Goal: Contribute content: Contribute content

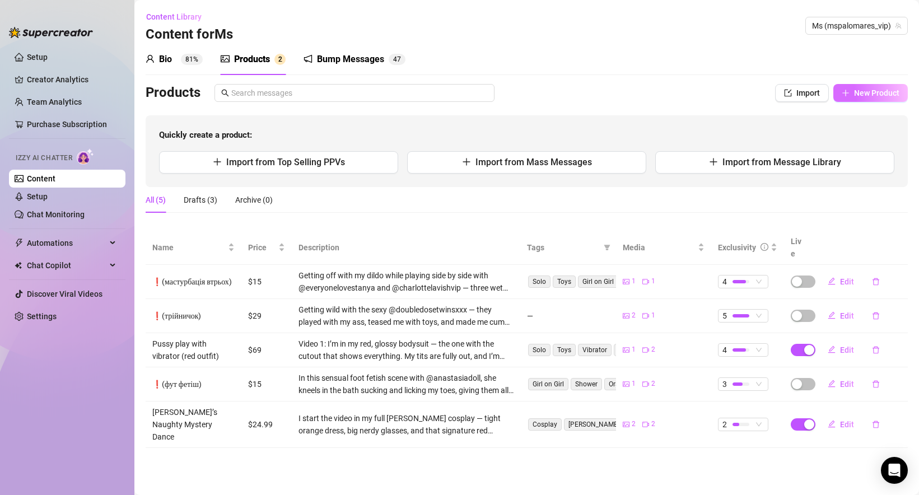
click at [877, 96] on span "New Product" at bounding box center [876, 92] width 45 height 9
type textarea "Type your message here..."
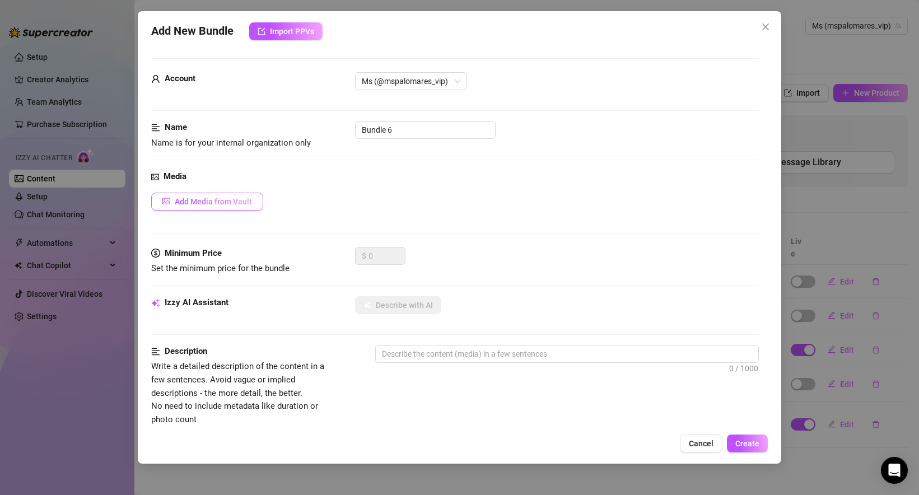
click at [195, 200] on span "Add Media from Vault" at bounding box center [213, 201] width 77 height 9
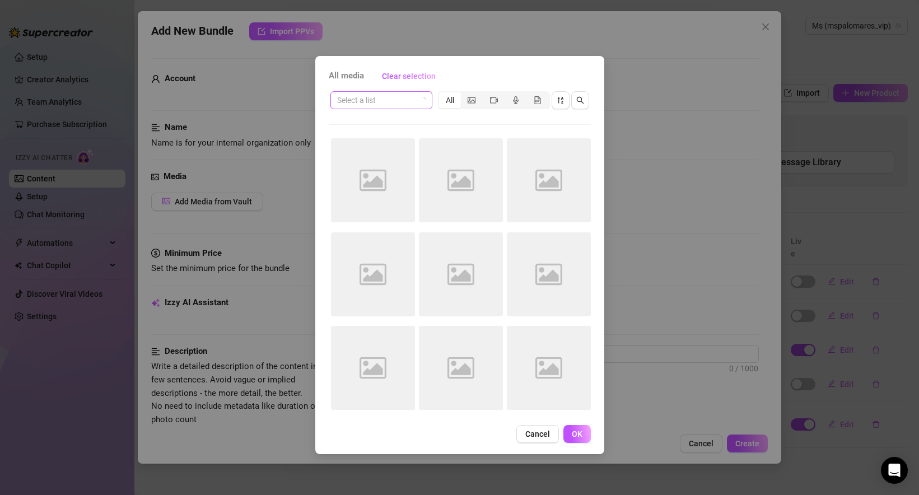
click at [402, 100] on input "search" at bounding box center [376, 100] width 78 height 17
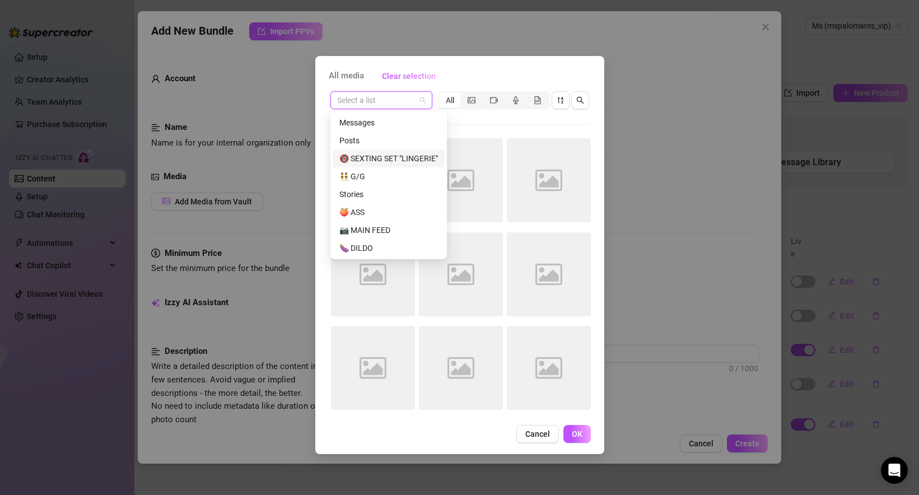
click at [411, 155] on div "🔞 SEXTING SET "LINGERIE"" at bounding box center [388, 158] width 99 height 12
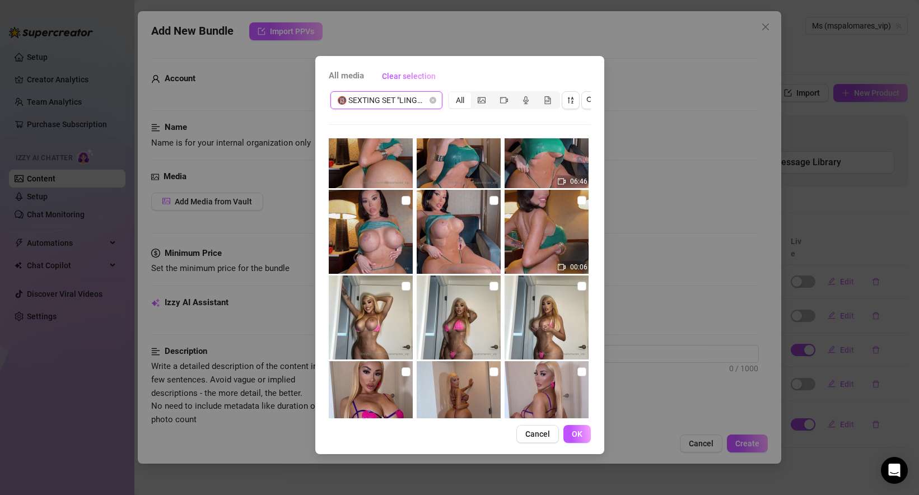
scroll to position [782, 0]
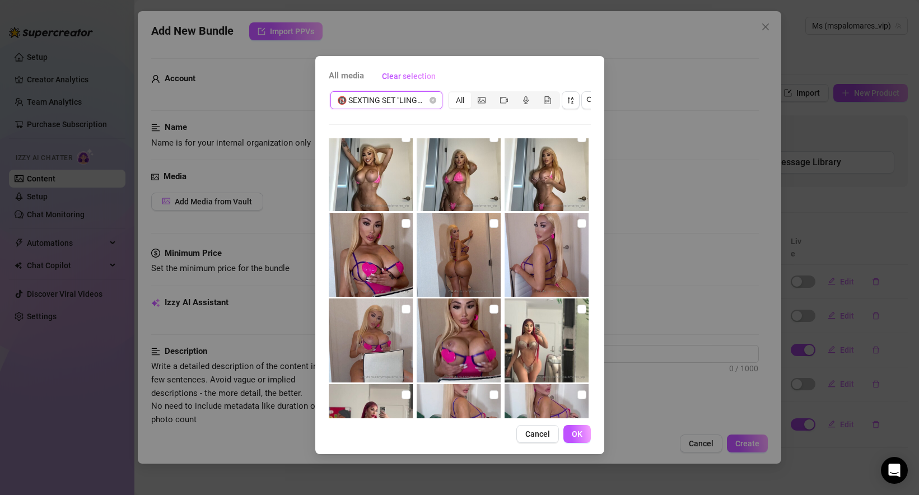
click at [421, 99] on span "🔞 SEXTING SET "LINGERIE"" at bounding box center [386, 100] width 99 height 17
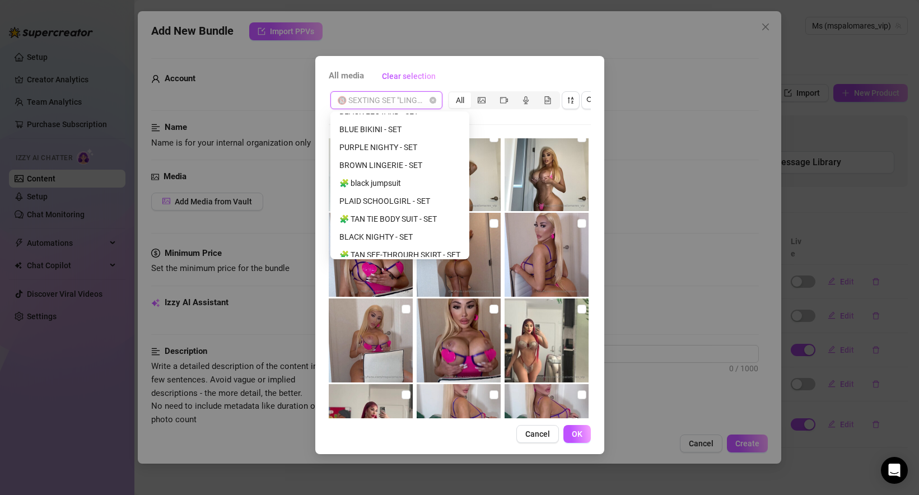
scroll to position [342, 0]
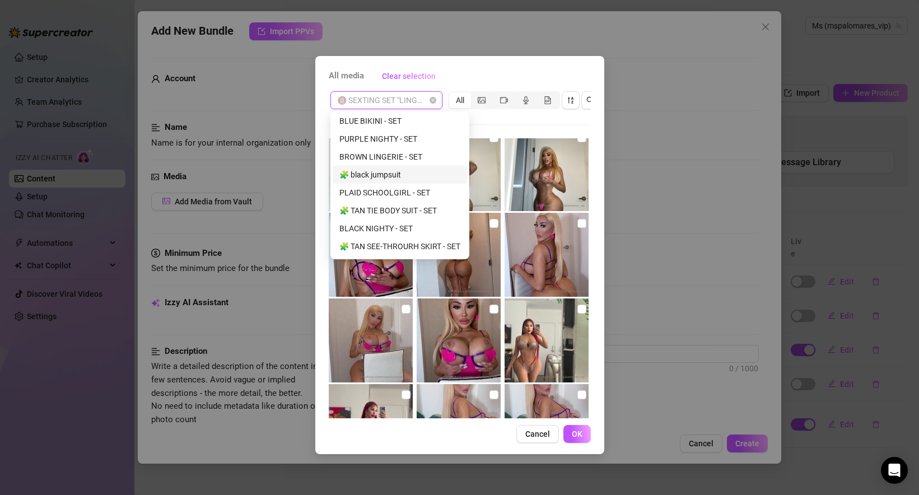
click at [416, 178] on div "🧩 black jumpsuit" at bounding box center [399, 175] width 121 height 12
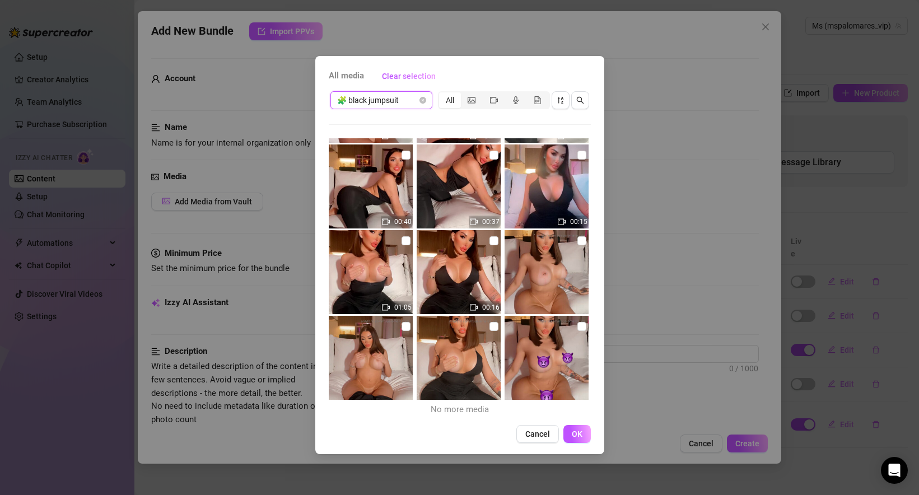
scroll to position [0, 0]
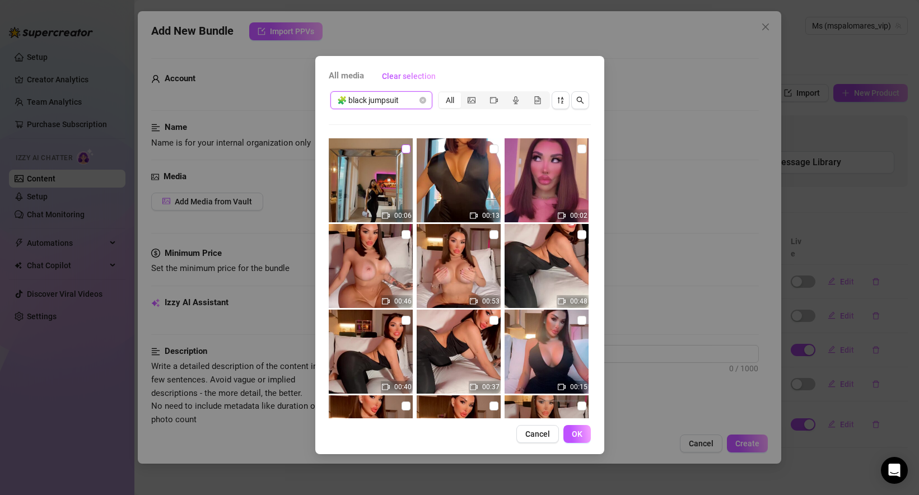
click at [405, 152] on input "checkbox" at bounding box center [406, 149] width 9 height 9
checkbox input "true"
click at [481, 148] on img at bounding box center [459, 180] width 84 height 84
checkbox input "true"
click at [565, 147] on img at bounding box center [547, 180] width 84 height 84
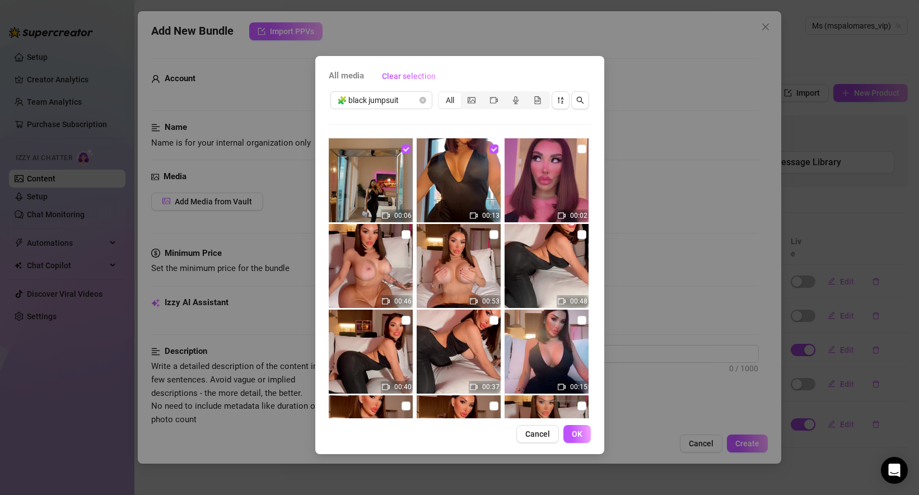
checkbox input "true"
click at [362, 255] on img at bounding box center [371, 266] width 84 height 84
checkbox input "true"
click at [476, 258] on img at bounding box center [459, 266] width 84 height 84
checkbox input "true"
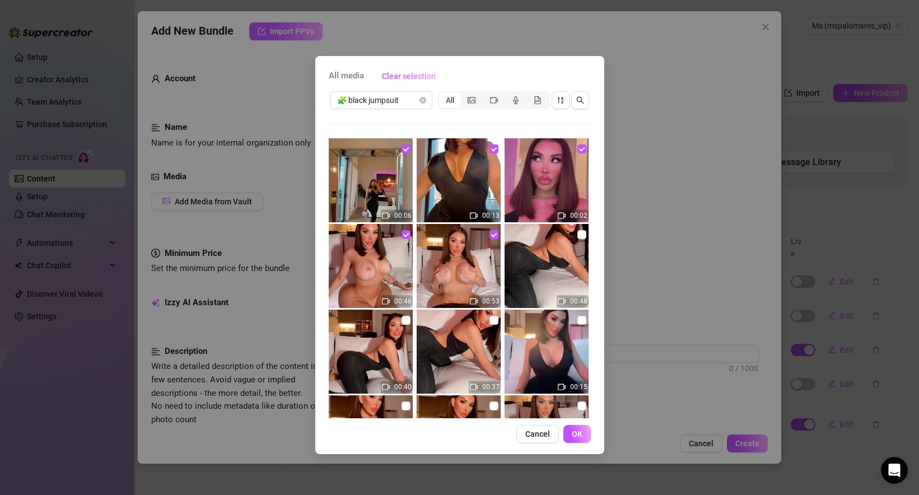
click at [537, 256] on img at bounding box center [547, 266] width 84 height 84
checkbox input "true"
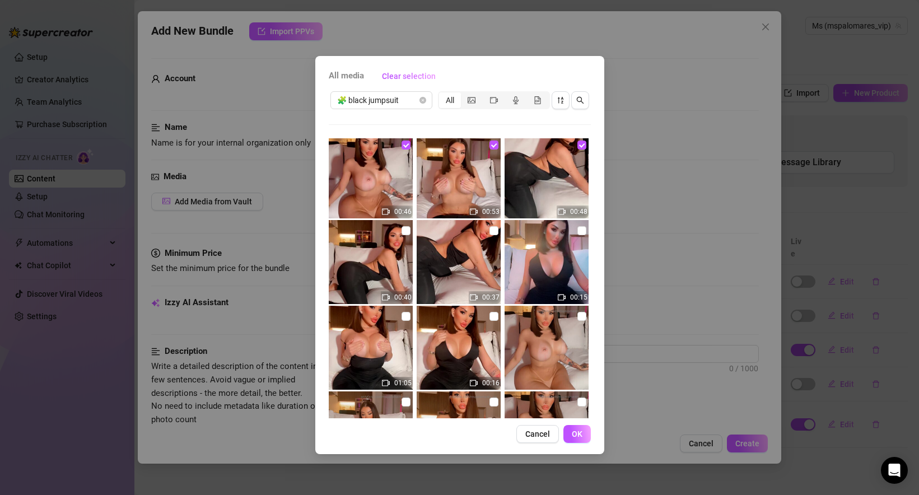
scroll to position [102, 0]
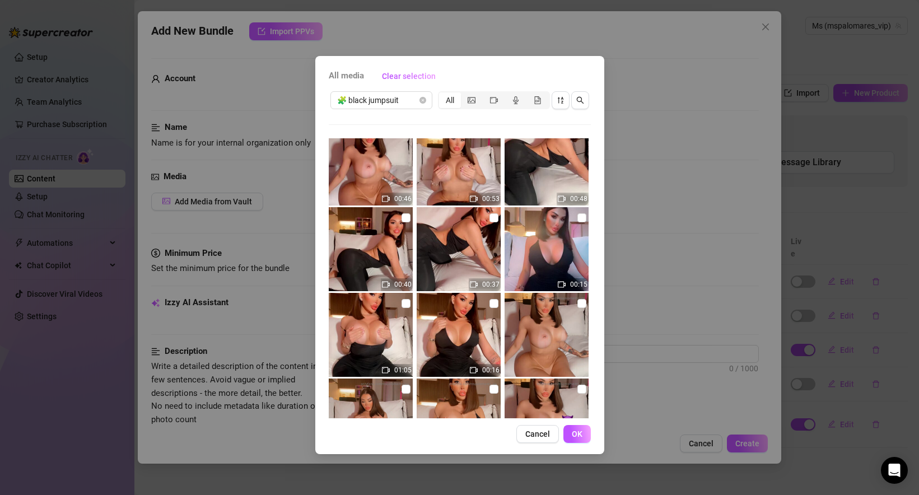
click at [410, 245] on img at bounding box center [371, 249] width 84 height 84
checkbox input "true"
drag, startPoint x: 477, startPoint y: 245, endPoint x: 547, endPoint y: 245, distance: 69.5
click at [477, 245] on img at bounding box center [459, 249] width 84 height 84
checkbox input "true"
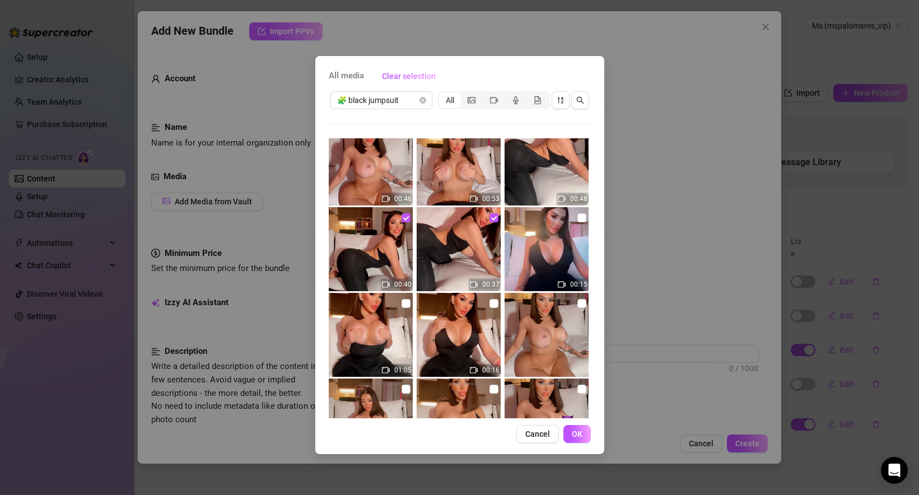
click at [553, 245] on img at bounding box center [547, 249] width 84 height 84
checkbox input "true"
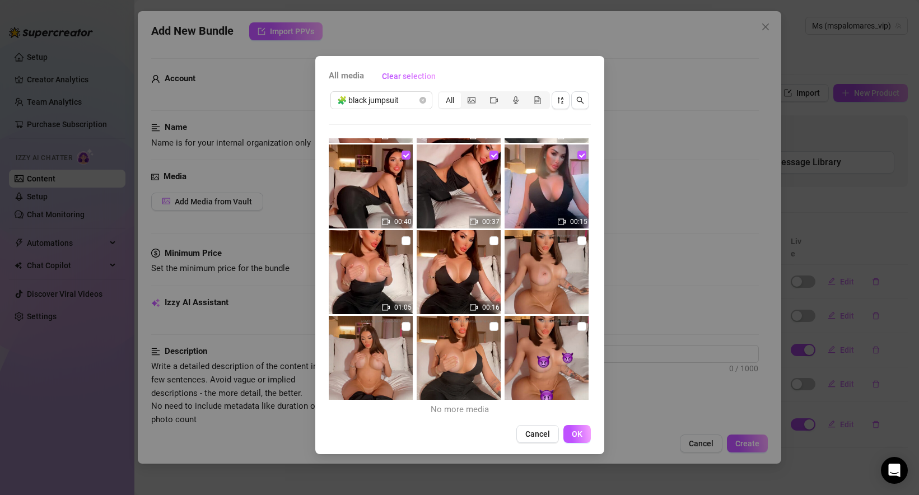
click at [383, 271] on img at bounding box center [371, 272] width 84 height 84
checkbox input "true"
click at [388, 365] on img at bounding box center [371, 358] width 84 height 84
checkbox input "true"
drag, startPoint x: 471, startPoint y: 249, endPoint x: 469, endPoint y: 361, distance: 112.0
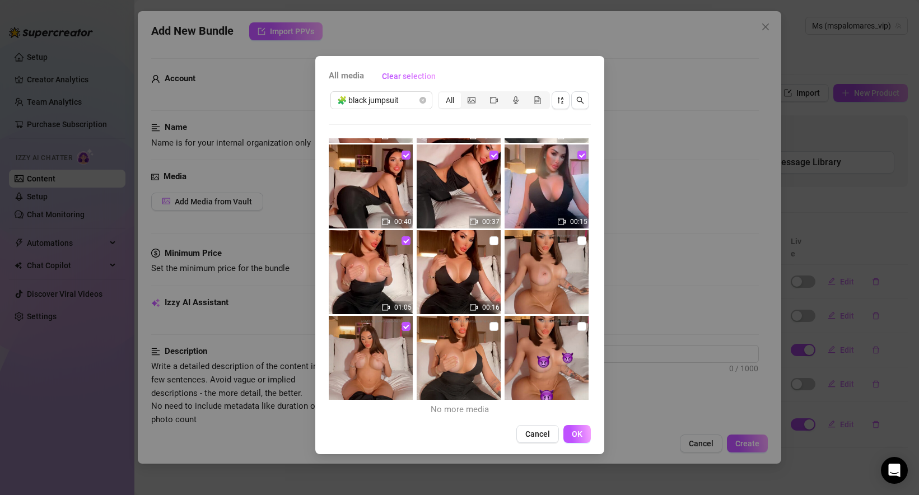
click at [471, 249] on img at bounding box center [459, 272] width 84 height 84
checkbox input "true"
click at [469, 368] on img at bounding box center [459, 358] width 84 height 84
checkbox input "true"
click at [547, 264] on img at bounding box center [547, 272] width 84 height 84
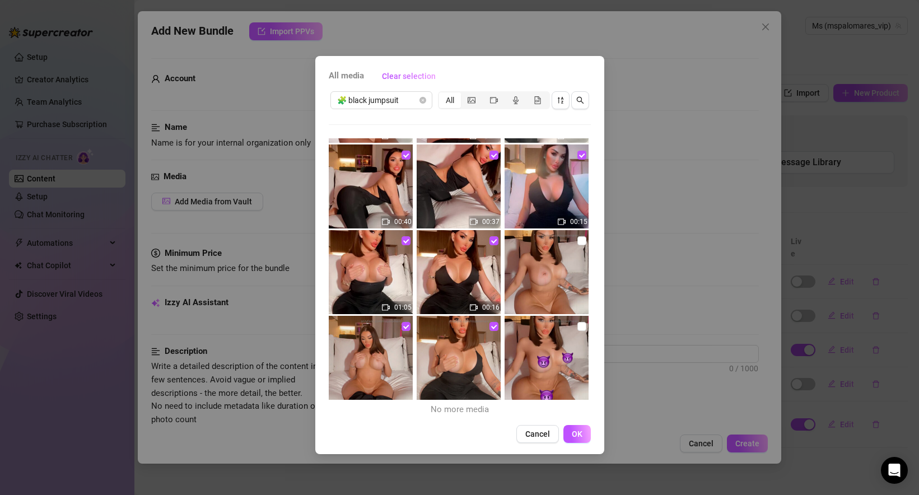
checkbox input "true"
click at [546, 369] on img at bounding box center [547, 358] width 84 height 84
checkbox input "true"
click at [580, 433] on span "OK" at bounding box center [577, 434] width 11 height 9
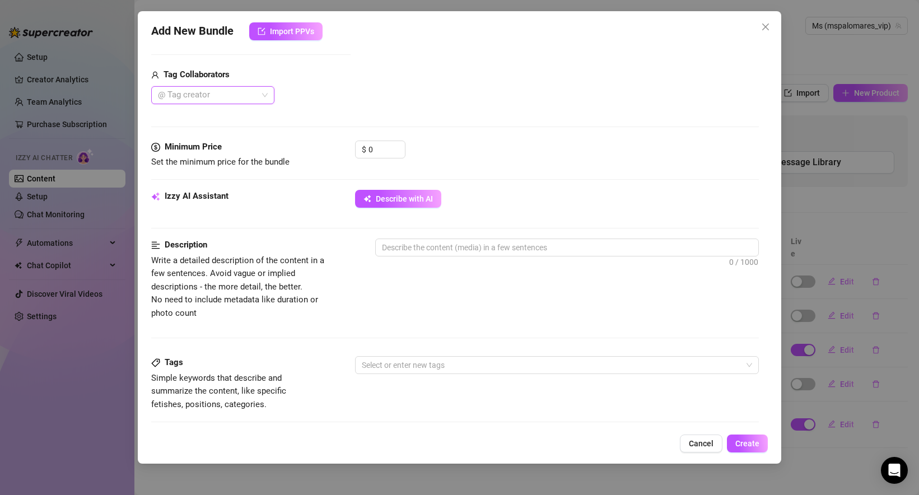
scroll to position [399, 0]
click at [387, 148] on input "0" at bounding box center [387, 151] width 36 height 17
type input "10"
click at [476, 180] on div "Minimum Price Set the minimum price for the bundle $ 10" at bounding box center [455, 166] width 608 height 49
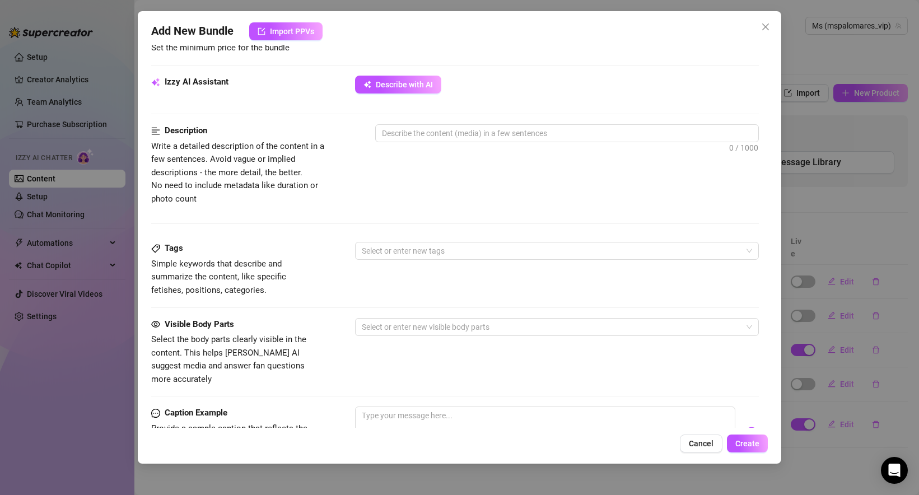
scroll to position [502, 0]
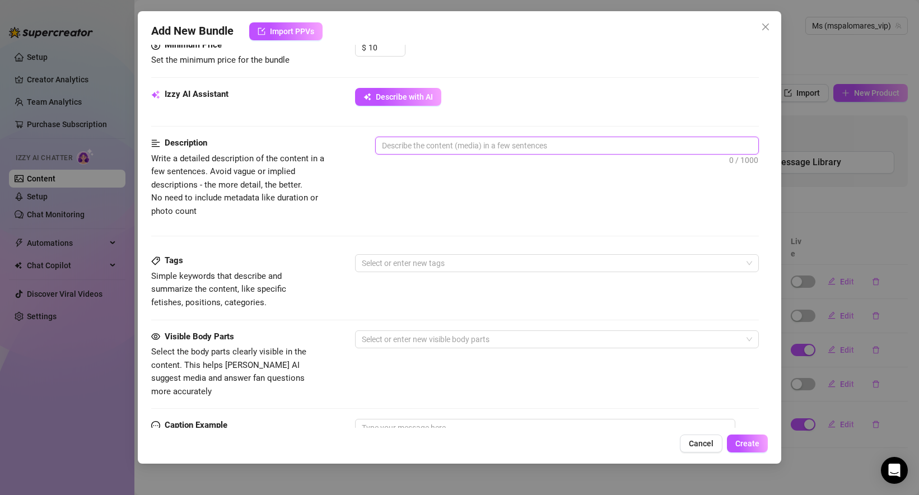
click at [472, 140] on textarea at bounding box center [567, 145] width 383 height 17
paste textarea "A seductive striptease in my black jumpsuit 🖤 I slowly peel it off piece by pie…"
type textarea "A seductive striptease in my black jumpsuit 🖤 I slowly peel it off piece by pie…"
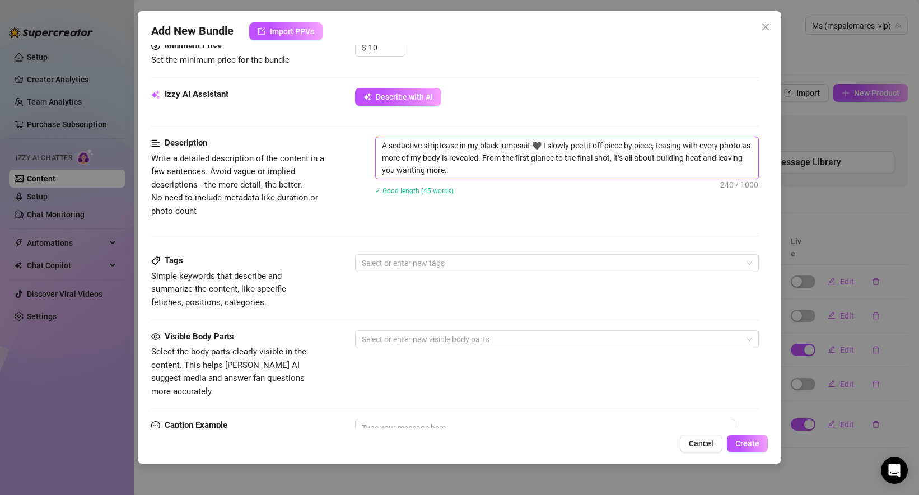
scroll to position [4, 0]
type textarea "A seductive striptease in my black jumpsuit 🖤 I slowly peel it off piece by pie…"
click at [475, 192] on div "✓ Good length (45 words)" at bounding box center [567, 190] width 384 height 12
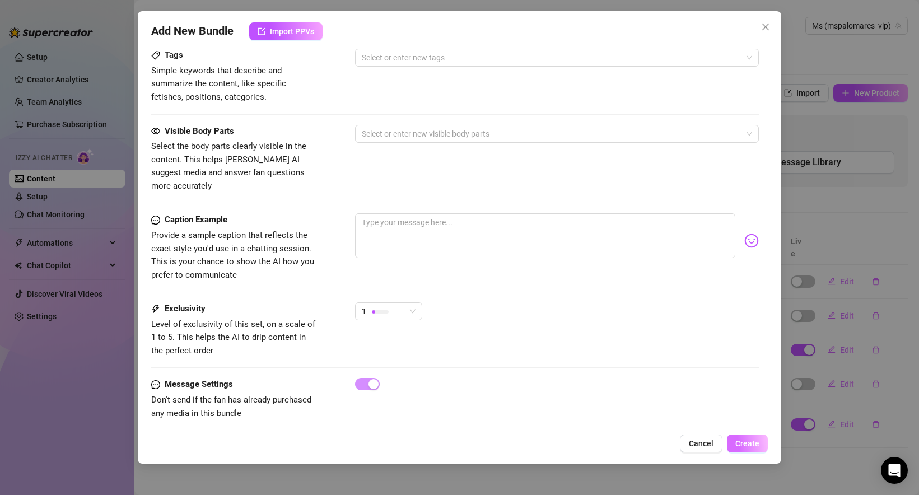
click at [758, 447] on span "Create" at bounding box center [747, 443] width 24 height 9
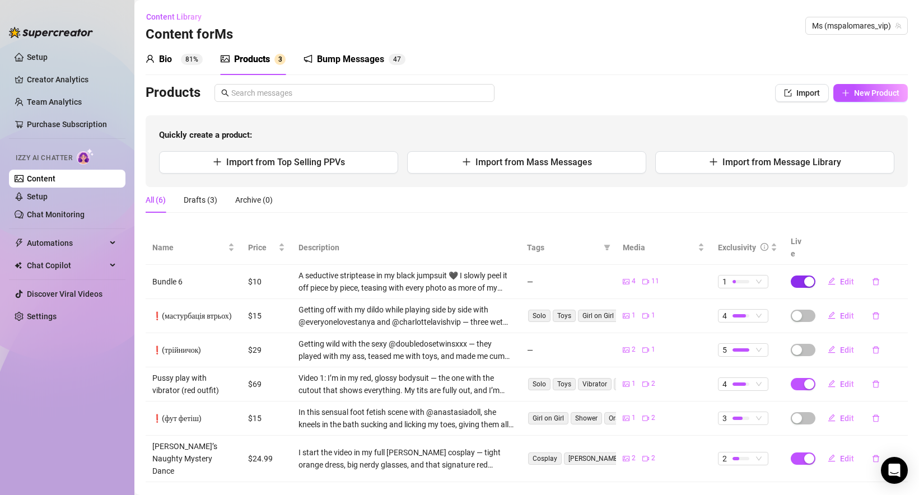
click at [801, 276] on span "button" at bounding box center [803, 282] width 25 height 12
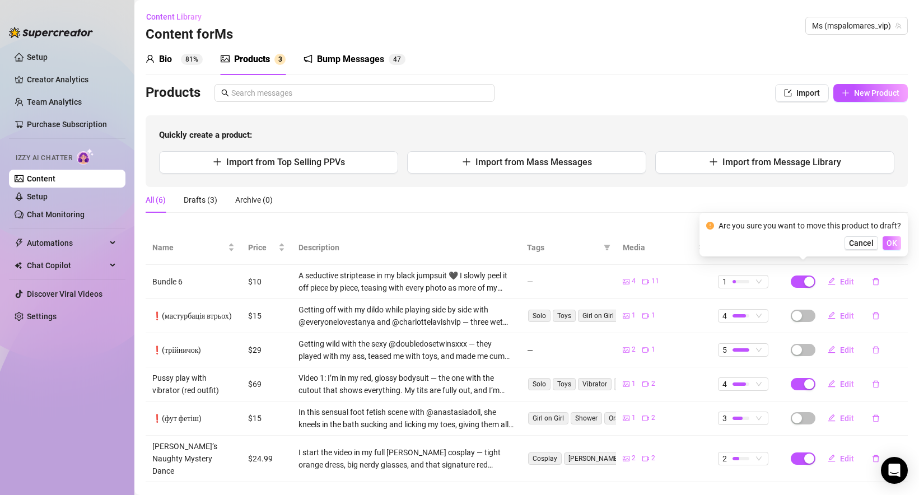
click at [890, 241] on span "OK" at bounding box center [892, 243] width 11 height 9
